Goal: Find specific page/section: Find specific page/section

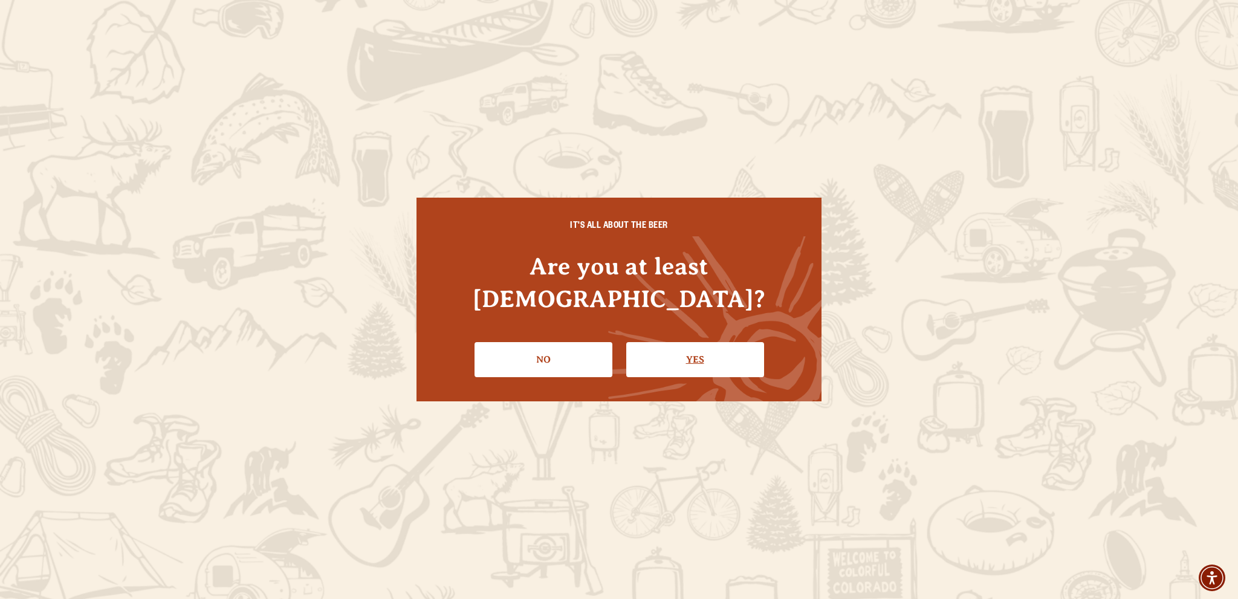
click at [727, 333] on li "Yes" at bounding box center [695, 355] width 138 height 44
click at [726, 342] on link "Yes" at bounding box center [695, 359] width 138 height 35
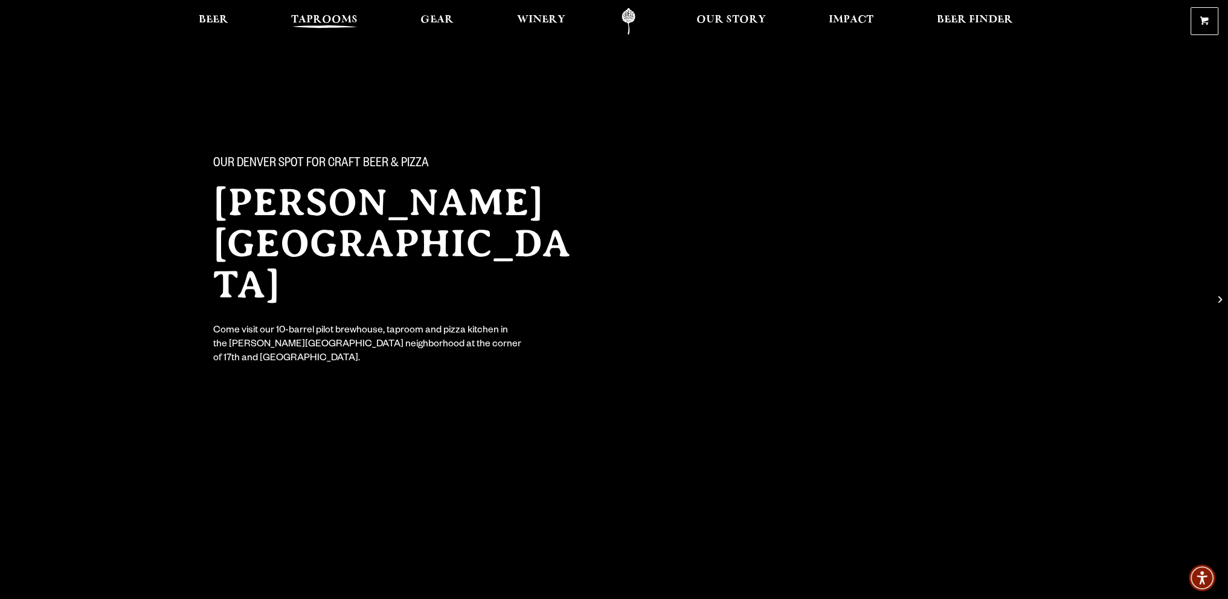
click at [328, 23] on span "Taprooms" at bounding box center [324, 20] width 66 height 10
click at [329, 19] on span "Taprooms" at bounding box center [324, 20] width 66 height 10
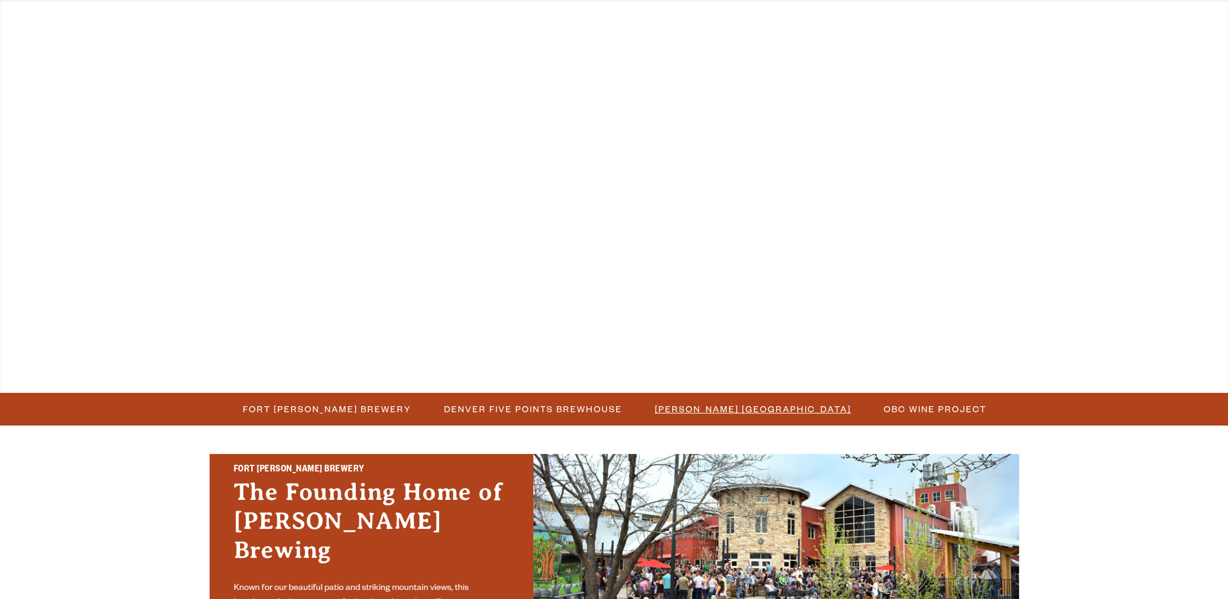
click at [725, 408] on span "[PERSON_NAME] [GEOGRAPHIC_DATA]" at bounding box center [753, 409] width 196 height 18
